Goal: Task Accomplishment & Management: Manage account settings

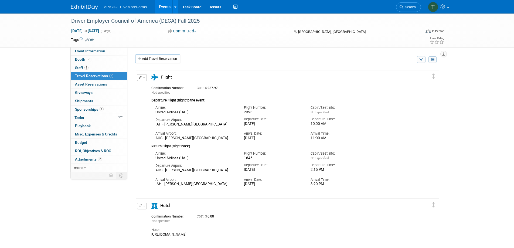
drag, startPoint x: 167, startPoint y: 58, endPoint x: 170, endPoint y: 59, distance: 3.1
click at [167, 59] on link "Add Travel Reservation" at bounding box center [157, 58] width 45 height 9
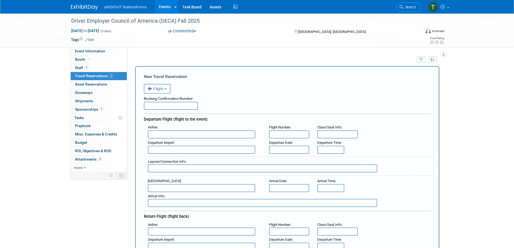
click at [163, 93] on button "Flight" at bounding box center [157, 89] width 27 height 10
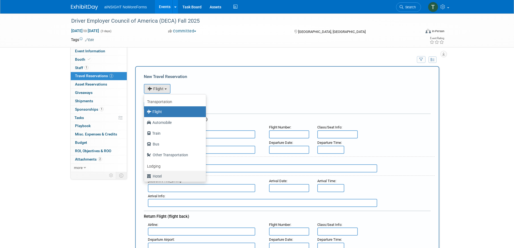
click at [171, 176] on label "Hotel" at bounding box center [174, 176] width 54 height 9
click at [145, 176] on input "Hotel" at bounding box center [143, 176] width 4 height 4
select select "6"
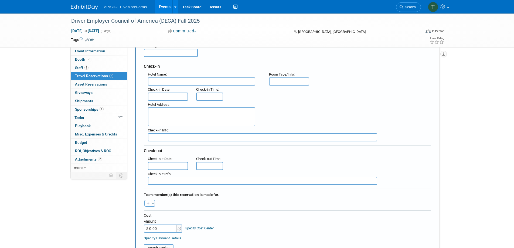
scroll to position [81, 0]
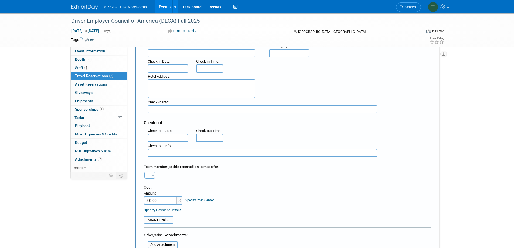
click at [186, 56] on input "text" at bounding box center [201, 53] width 107 height 8
type input "Thompson Austin"
click at [182, 69] on input "text" at bounding box center [168, 68] width 40 height 8
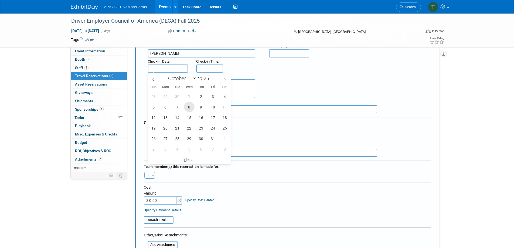
click at [192, 107] on span "8" at bounding box center [189, 107] width 11 height 11
type input "Oct 8, 2025"
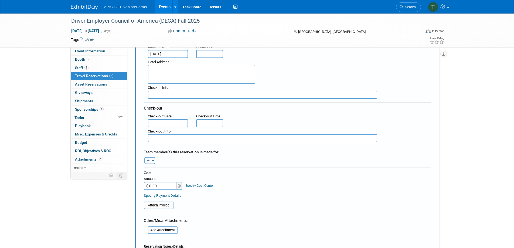
scroll to position [108, 0]
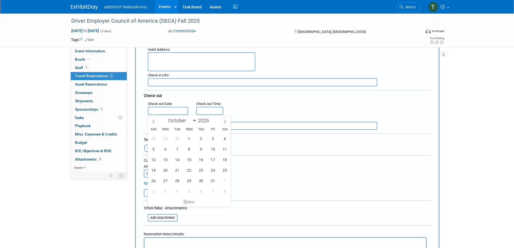
click at [168, 110] on input "text" at bounding box center [168, 111] width 40 height 8
click at [212, 149] on span "10" at bounding box center [213, 149] width 11 height 11
type input "Oct 10, 2025"
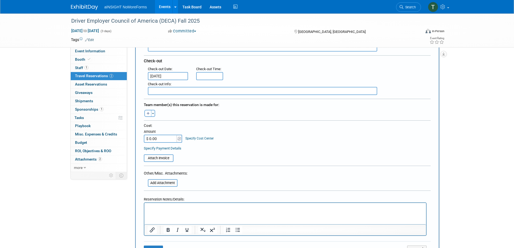
scroll to position [135, 0]
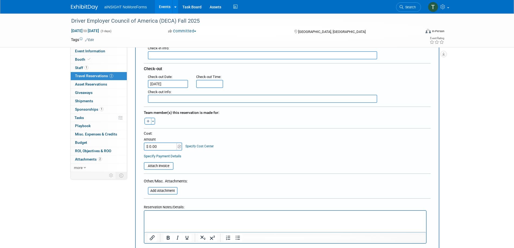
click at [150, 120] on button "button" at bounding box center [147, 121] width 7 height 7
select select
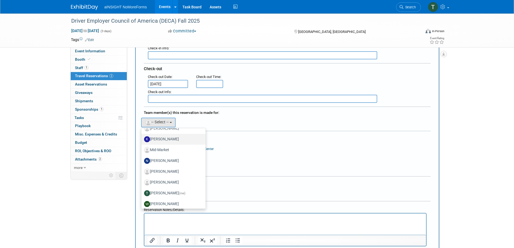
scroll to position [118, 0]
click at [183, 190] on label "Teresa Papanicolaou (me)" at bounding box center [172, 191] width 56 height 9
click at [142, 190] on input "Teresa Papanicolaou (me)" at bounding box center [141, 191] width 4 height 4
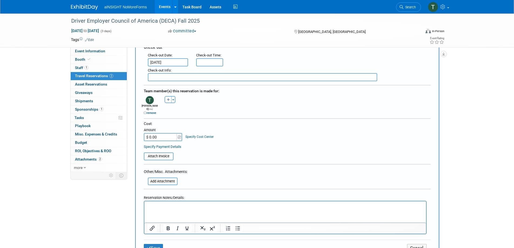
scroll to position [216, 0]
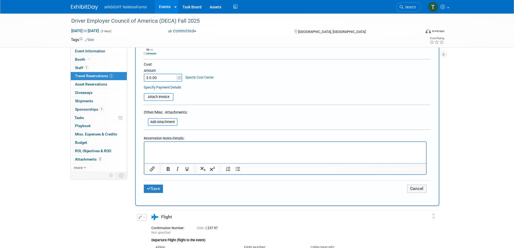
click at [167, 76] on input "$ 0.00" at bounding box center [161, 78] width 34 height 8
type input "$ 1,175.01"
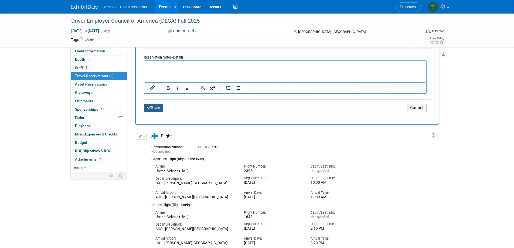
click at [159, 108] on button "Save" at bounding box center [153, 108] width 19 height 8
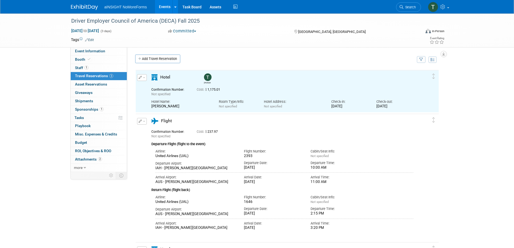
scroll to position [0, 0]
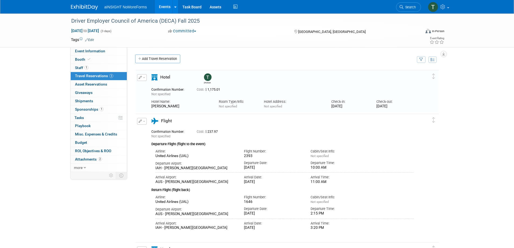
click at [141, 122] on icon "button" at bounding box center [141, 120] width 4 height 3
click at [147, 131] on button "Edit Reservation" at bounding box center [160, 131] width 46 height 8
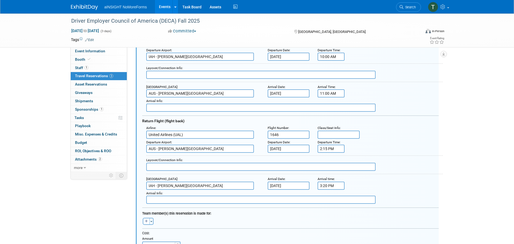
scroll to position [188, 0]
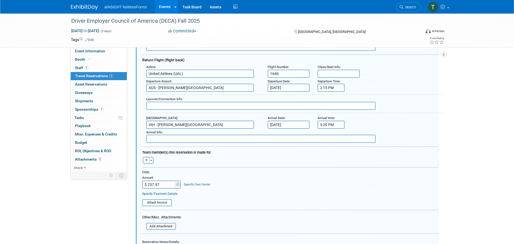
click at [148, 159] on icon "button" at bounding box center [146, 160] width 3 height 3
select select
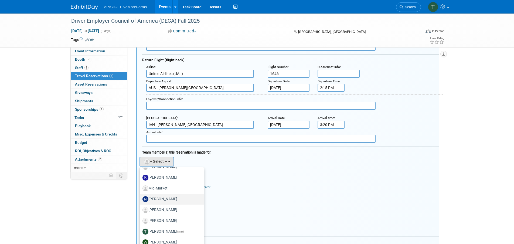
scroll to position [118, 0]
click at [168, 226] on link "Teresa Papanicolaou (me)" at bounding box center [172, 230] width 64 height 11
click at [168, 227] on label "Teresa Papanicolaou (me)" at bounding box center [170, 230] width 56 height 9
click at [141, 228] on input "Teresa Papanicolaou (me)" at bounding box center [139, 230] width 4 height 4
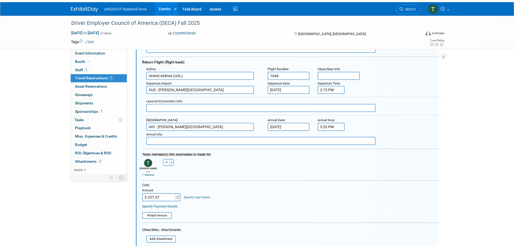
scroll to position [269, 0]
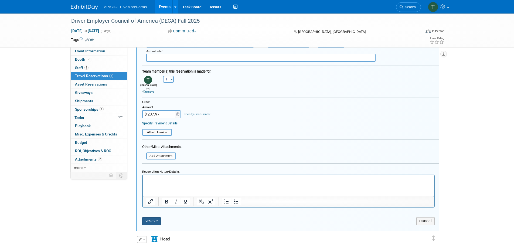
click at [151, 220] on button "Save" at bounding box center [151, 221] width 19 height 8
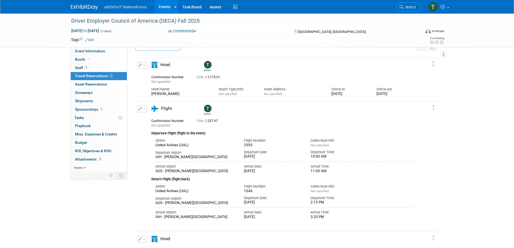
scroll to position [0, 0]
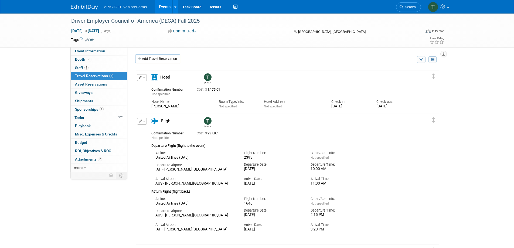
click at [81, 8] on img at bounding box center [84, 7] width 27 height 5
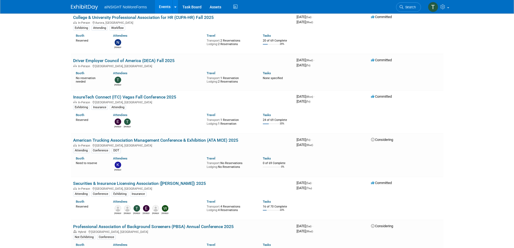
scroll to position [351, 0]
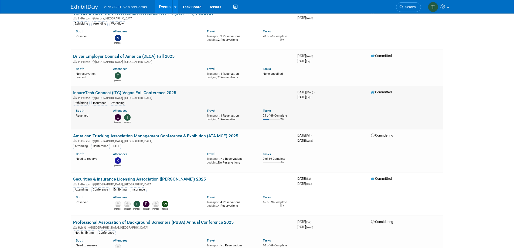
click at [161, 91] on link "InsureTech Connect (ITC) Vegas Fall Conference 2025" at bounding box center [124, 92] width 103 height 5
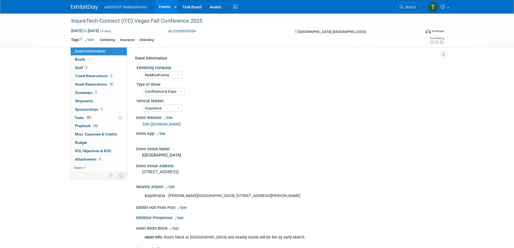
select select "NoMoreForms"
select select "Conference & Expo"
select select "Insurance"
select select "Full Access"
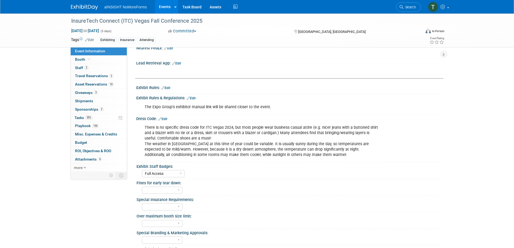
scroll to position [216, 0]
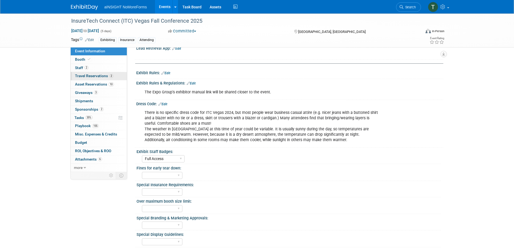
click at [100, 77] on span "Travel Reservations 2" at bounding box center [94, 76] width 38 height 4
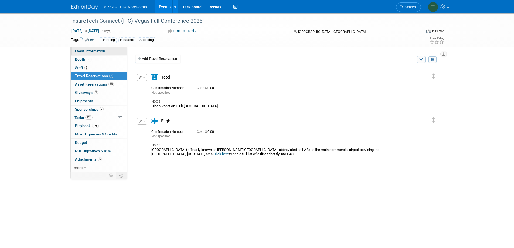
click at [95, 52] on span "Event Information" at bounding box center [90, 51] width 30 height 4
select select "NoMoreForms"
select select "Conference & Expo"
select select "Insurance"
select select "Full Access"
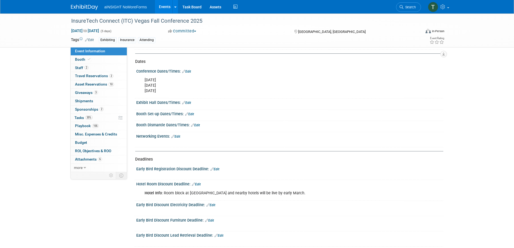
scroll to position [486, 0]
